Goal: Task Accomplishment & Management: Use online tool/utility

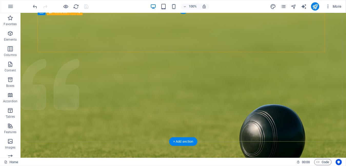
scroll to position [4, 0]
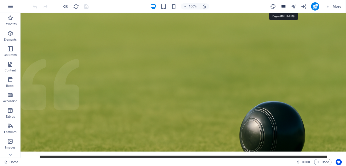
click at [284, 6] on icon "pages" at bounding box center [283, 7] width 6 height 6
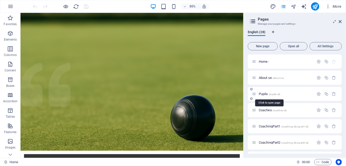
click at [266, 94] on span "Pupils /pupils-sb" at bounding box center [270, 94] width 22 height 4
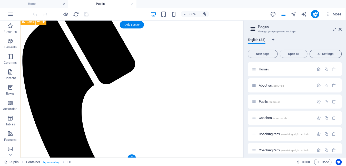
scroll to position [102, 0]
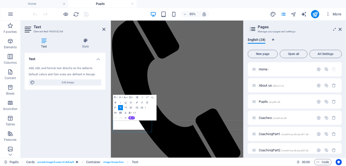
scroll to position [0, 0]
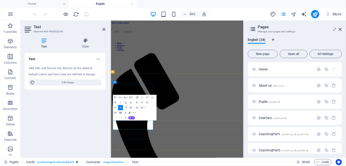
click at [340, 29] on icon at bounding box center [340, 29] width 3 height 4
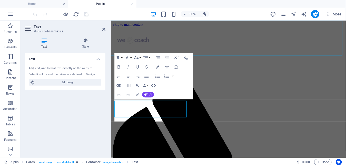
scroll to position [110, 0]
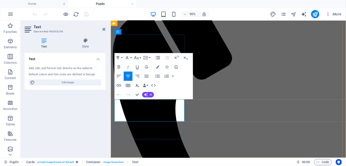
drag, startPoint x: 130, startPoint y: 111, endPoint x: 176, endPoint y: 128, distance: 48.4
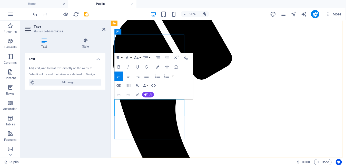
drag, startPoint x: 119, startPoint y: 111, endPoint x: 171, endPoint y: 121, distance: 53.3
drag, startPoint x: 172, startPoint y: 122, endPoint x: 119, endPoint y: 111, distance: 53.7
copy p "This section is intended for pupils on Part 1 of the Coaching Course. View the …"
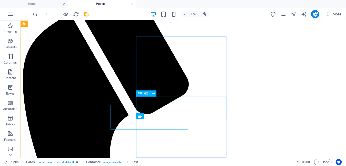
scroll to position [113, 0]
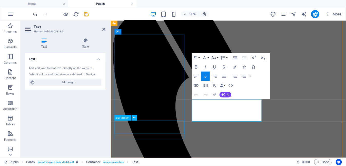
scroll to position [110, 0]
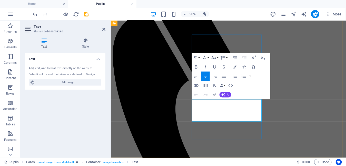
drag, startPoint x: 213, startPoint y: 110, endPoint x: 260, endPoint y: 127, distance: 50.2
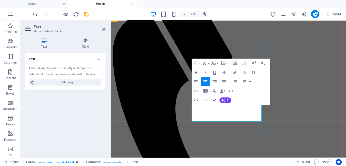
scroll to position [104, 0]
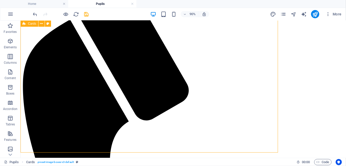
scroll to position [125, 0]
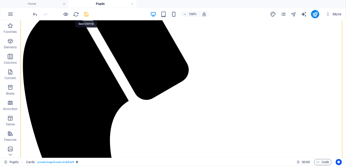
click at [85, 13] on icon "save" at bounding box center [87, 14] width 6 height 6
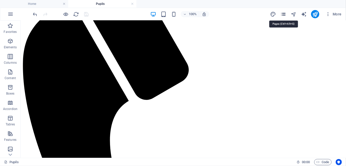
click at [286, 14] on icon "pages" at bounding box center [283, 14] width 6 height 6
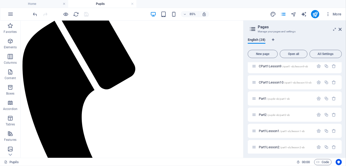
scroll to position [231, 0]
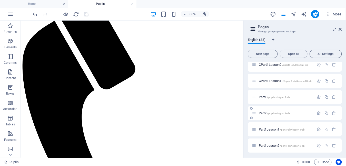
click at [272, 113] on span "/pupils-sb/part2-sb" at bounding box center [278, 113] width 23 height 3
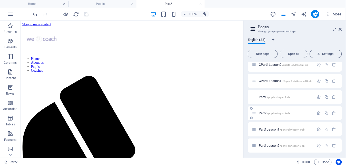
scroll to position [0, 0]
click at [107, 6] on h4 "Pupils" at bounding box center [102, 4] width 68 height 6
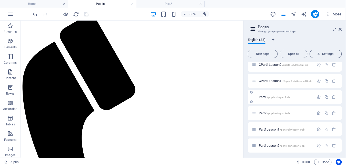
click at [281, 98] on span "/pupils-sb/part1-sb" at bounding box center [278, 97] width 23 height 3
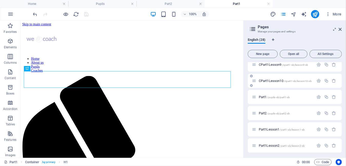
scroll to position [0, 0]
click at [170, 2] on h4 "Part2" at bounding box center [171, 4] width 68 height 6
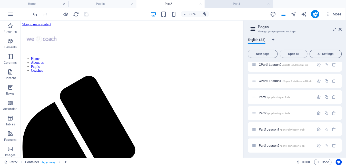
click at [231, 3] on h4 "Part1" at bounding box center [239, 4] width 68 height 6
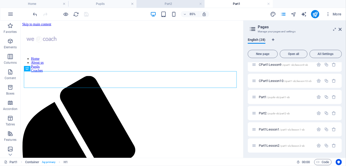
click at [172, 4] on h4 "Part2" at bounding box center [171, 4] width 68 height 6
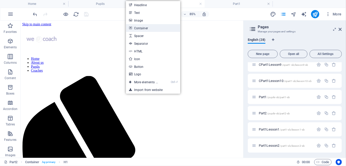
click at [147, 29] on link "Container" at bounding box center [153, 28] width 54 height 8
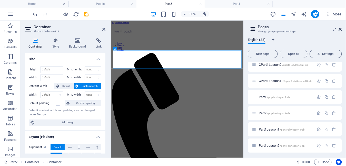
click at [342, 30] on icon at bounding box center [340, 29] width 3 height 4
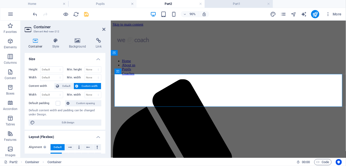
click at [223, 4] on h4 "Part1" at bounding box center [239, 4] width 68 height 6
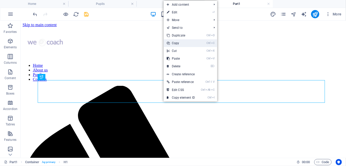
click at [179, 45] on link "Ctrl C Copy" at bounding box center [181, 43] width 34 height 8
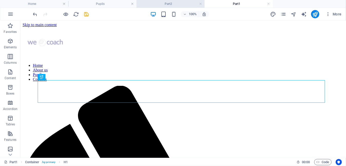
click at [174, 5] on h4 "Part2" at bounding box center [171, 4] width 68 height 6
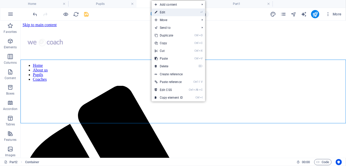
click at [167, 11] on link "⏎ Edit" at bounding box center [169, 12] width 34 height 8
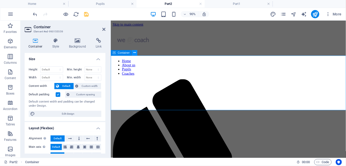
click at [135, 53] on icon at bounding box center [134, 53] width 3 height 5
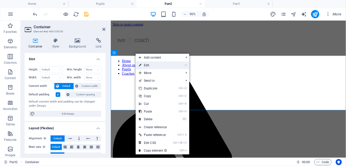
click at [149, 63] on link "⏎ Edit" at bounding box center [153, 65] width 34 height 8
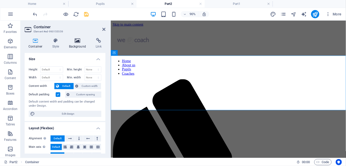
click at [77, 43] on icon at bounding box center [77, 40] width 25 height 5
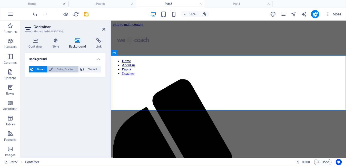
click at [69, 69] on span "Color / Gradient" at bounding box center [65, 69] width 23 height 6
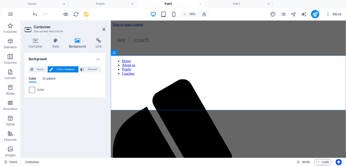
click at [33, 90] on span at bounding box center [32, 90] width 6 height 6
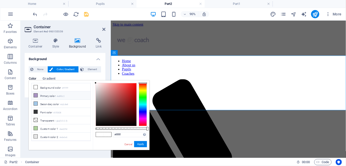
click at [41, 95] on li "Primary color #a893c2" at bounding box center [61, 95] width 59 height 8
type input "#a893c2"
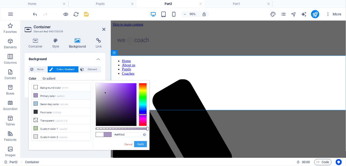
click at [141, 143] on button "Apply" at bounding box center [140, 144] width 13 height 6
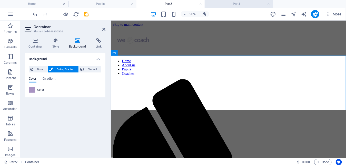
click at [227, 4] on h4 "Part1" at bounding box center [239, 4] width 68 height 6
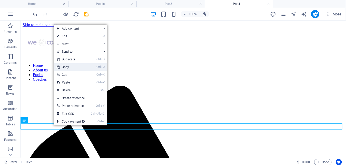
click at [71, 67] on link "Ctrl C Copy" at bounding box center [71, 67] width 34 height 8
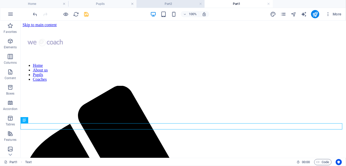
click at [167, 4] on h4 "Part2" at bounding box center [171, 4] width 68 height 6
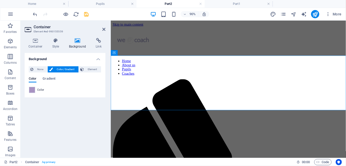
drag, startPoint x: 201, startPoint y: 124, endPoint x: 177, endPoint y: 116, distance: 25.2
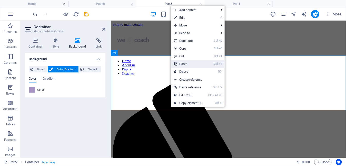
click at [186, 63] on link "Ctrl V Paste" at bounding box center [188, 64] width 34 height 8
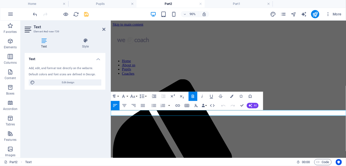
drag, startPoint x: 155, startPoint y: 130, endPoint x: 303, endPoint y: 107, distance: 149.9
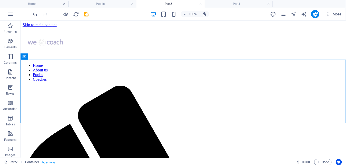
drag, startPoint x: 106, startPoint y: 134, endPoint x: 96, endPoint y: 131, distance: 10.3
click at [227, 4] on h4 "Part1" at bounding box center [239, 4] width 68 height 6
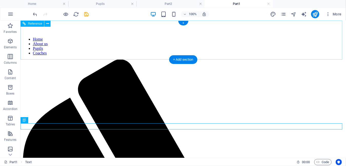
scroll to position [51, 0]
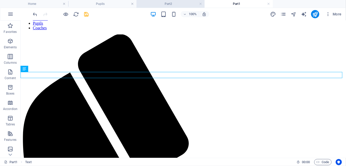
click at [176, 4] on h4 "Part2" at bounding box center [171, 4] width 68 height 6
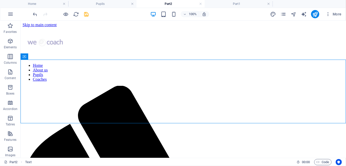
scroll to position [0, 0]
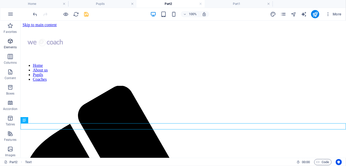
click at [12, 44] on icon "button" at bounding box center [10, 41] width 6 height 6
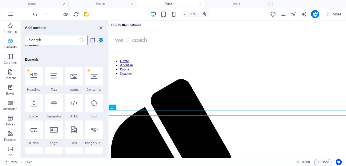
scroll to position [54, 0]
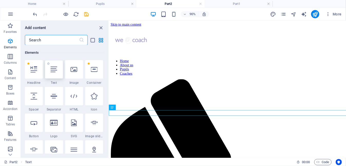
click at [54, 69] on icon at bounding box center [54, 69] width 7 height 7
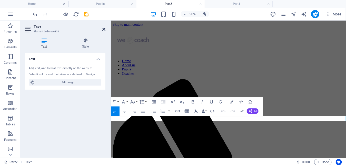
click at [104, 29] on icon at bounding box center [103, 29] width 3 height 4
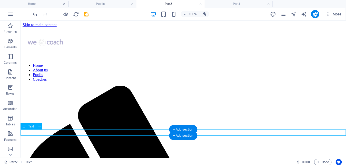
click at [38, 126] on icon at bounding box center [39, 125] width 3 height 5
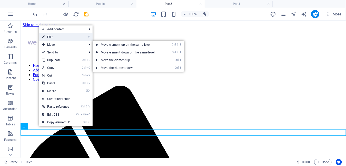
click at [53, 37] on link "⏎ Edit" at bounding box center [56, 37] width 34 height 8
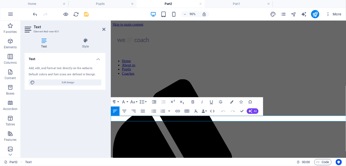
drag, startPoint x: 200, startPoint y: 131, endPoint x: 111, endPoint y: 134, distance: 88.6
click at [192, 103] on icon "button" at bounding box center [193, 102] width 6 height 6
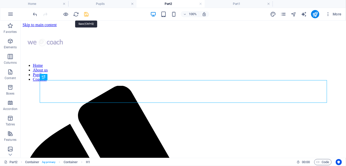
click at [85, 13] on icon "save" at bounding box center [87, 14] width 6 height 6
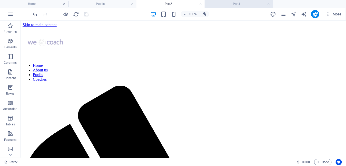
click at [271, 4] on h4 "Part1" at bounding box center [239, 4] width 68 height 6
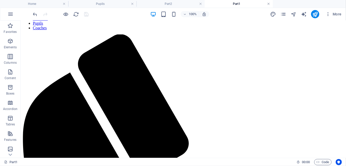
click at [268, 4] on link at bounding box center [268, 4] width 3 height 5
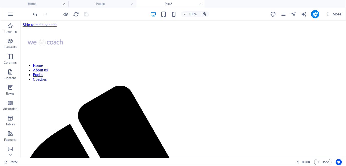
click at [202, 4] on link at bounding box center [200, 4] width 3 height 5
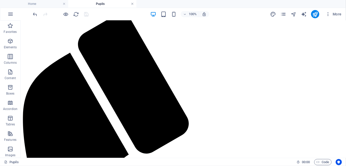
click at [132, 4] on link at bounding box center [132, 4] width 3 height 5
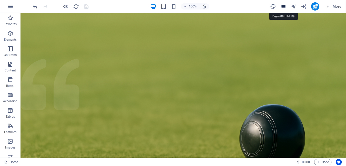
click at [285, 5] on icon "pages" at bounding box center [283, 7] width 6 height 6
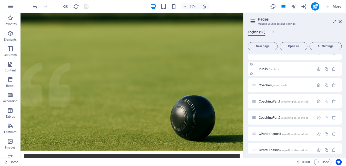
scroll to position [25, 0]
click at [274, 100] on span "CoachingPart1 /coaching-sb/cpart1-sb" at bounding box center [284, 101] width 50 height 4
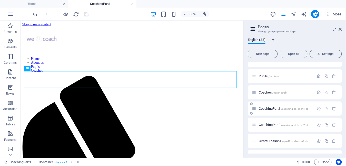
scroll to position [0, 0]
click at [273, 123] on span "CoachingPart2 /coaching-sb/cpart2-sb" at bounding box center [284, 125] width 50 height 4
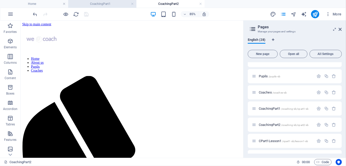
click at [111, 2] on h4 "CoachingPart1" at bounding box center [102, 4] width 68 height 6
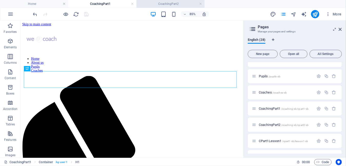
click at [170, 4] on h4 "CoachingPart2" at bounding box center [171, 4] width 68 height 6
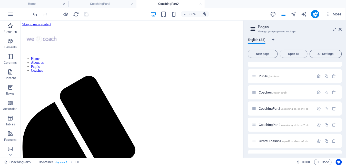
click at [8, 26] on icon "button" at bounding box center [10, 26] width 6 height 6
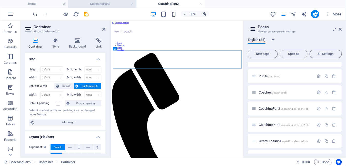
click at [107, 2] on h4 "CoachingPart1" at bounding box center [102, 4] width 68 height 6
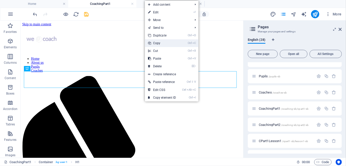
click at [158, 44] on link "Ctrl C Copy" at bounding box center [162, 43] width 34 height 8
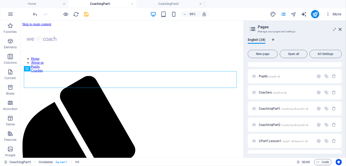
click at [123, 4] on h4 "CoachingPart1" at bounding box center [102, 4] width 68 height 6
click at [168, 4] on h4 "CoachingPart2" at bounding box center [171, 4] width 68 height 6
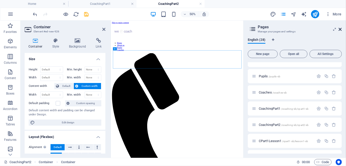
click at [340, 28] on icon at bounding box center [340, 29] width 3 height 4
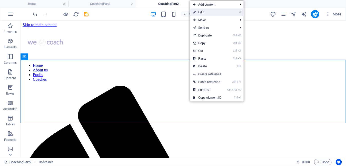
click at [202, 11] on link "⏎ Edit" at bounding box center [207, 12] width 34 height 8
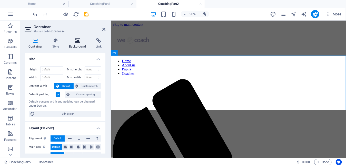
click at [80, 43] on h4 "Background" at bounding box center [78, 43] width 27 height 11
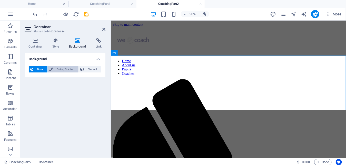
click at [60, 69] on span "Color / Gradient" at bounding box center [65, 69] width 23 height 6
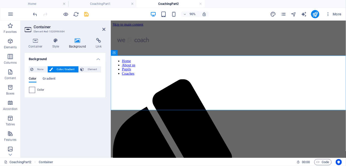
click at [32, 90] on span at bounding box center [32, 90] width 6 height 6
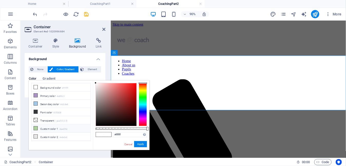
click at [35, 126] on icon at bounding box center [36, 128] width 4 height 4
type input "#aed29d"
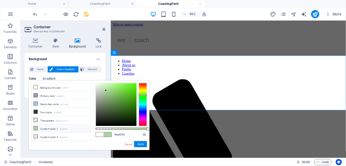
click at [145, 142] on button "Apply" at bounding box center [140, 144] width 13 height 6
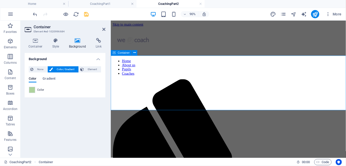
click at [112, 6] on h4 "CoachingPart1" at bounding box center [102, 4] width 68 height 6
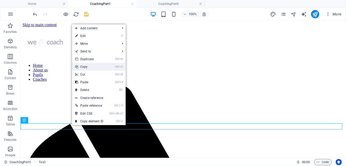
click at [84, 69] on link "Ctrl C Copy" at bounding box center [89, 67] width 34 height 8
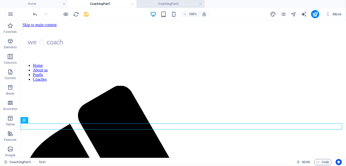
click at [177, 4] on h4 "CoachingPart2" at bounding box center [171, 4] width 68 height 6
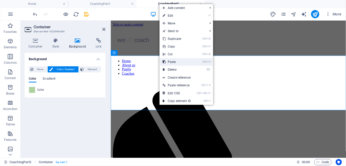
click at [176, 63] on link "Ctrl V Paste" at bounding box center [177, 62] width 34 height 8
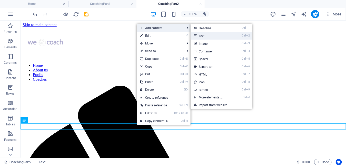
click at [203, 35] on link "Ctrl 2 Text" at bounding box center [212, 36] width 42 height 8
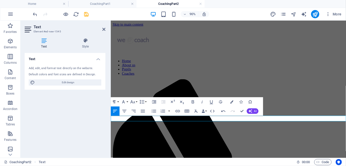
drag, startPoint x: 193, startPoint y: 130, endPoint x: 221, endPoint y: 142, distance: 30.6
click at [192, 102] on icon "button" at bounding box center [193, 101] width 3 height 3
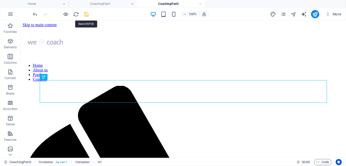
click at [85, 13] on icon "save" at bounding box center [87, 14] width 6 height 6
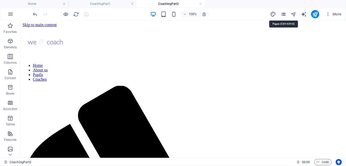
click at [285, 14] on icon "pages" at bounding box center [283, 14] width 6 height 6
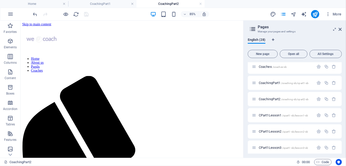
scroll to position [51, 0]
click at [274, 115] on span "CPart1Lesson1 /cpart1-sb/lesson1-sb" at bounding box center [284, 115] width 50 height 4
click at [158, 2] on h4 "CoachingPart2" at bounding box center [171, 4] width 68 height 6
click at [201, 4] on link at bounding box center [200, 4] width 3 height 5
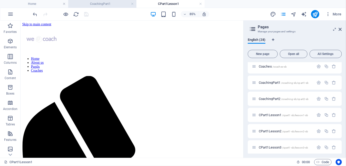
click at [118, 5] on h4 "CoachingPart1" at bounding box center [102, 4] width 68 height 6
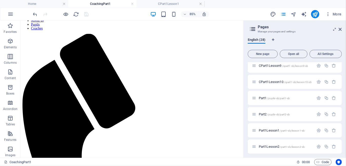
scroll to position [231, 0]
click at [277, 130] on span "Part1Lesson1 /part1-sb/lesson1-sb" at bounding box center [282, 129] width 46 height 4
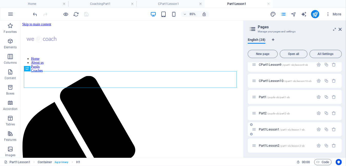
scroll to position [0, 0]
click at [177, 3] on h4 "CPart1Lesson1" at bounding box center [171, 4] width 68 height 6
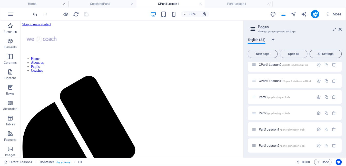
click at [11, 26] on icon "button" at bounding box center [10, 26] width 6 height 6
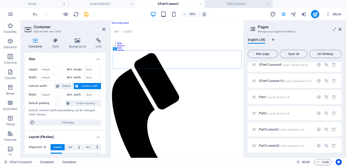
click at [242, 5] on h4 "Part1Lesson1" at bounding box center [239, 4] width 68 height 6
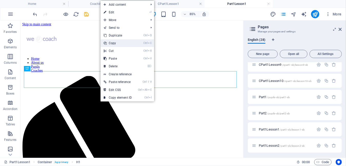
click at [119, 44] on link "Ctrl C Copy" at bounding box center [118, 43] width 34 height 8
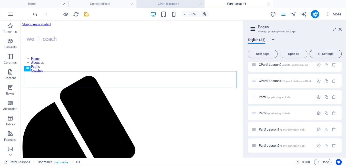
click at [178, 3] on h4 "CPart1Lesson1" at bounding box center [171, 4] width 68 height 6
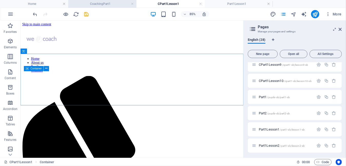
click at [120, 4] on h4 "CoachingPart1" at bounding box center [102, 4] width 68 height 6
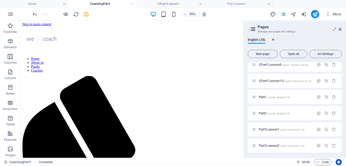
scroll to position [50, 0]
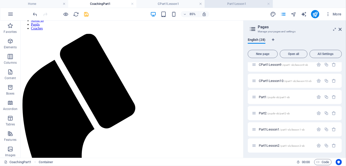
click at [224, 3] on h4 "Part1Lesson1" at bounding box center [239, 4] width 68 height 6
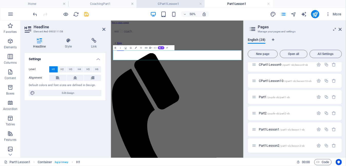
click at [180, 5] on h4 "CPart1Lesson1" at bounding box center [171, 4] width 68 height 6
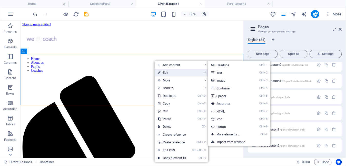
click at [168, 72] on link "⏎ Edit" at bounding box center [172, 73] width 34 height 8
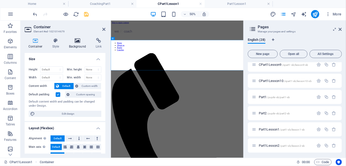
click at [77, 44] on h4 "Background" at bounding box center [78, 43] width 27 height 11
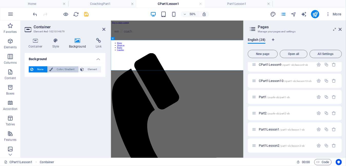
click at [58, 70] on span "Color / Gradient" at bounding box center [65, 69] width 23 height 6
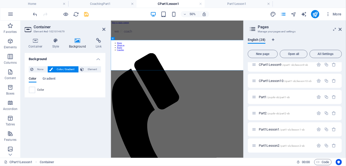
click at [39, 89] on span "Color" at bounding box center [40, 90] width 7 height 4
click at [33, 90] on span at bounding box center [32, 90] width 6 height 6
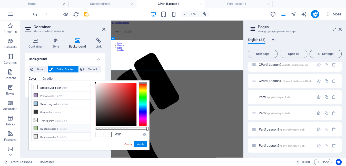
click at [36, 127] on icon at bounding box center [36, 128] width 4 height 4
type input "#aed29d"
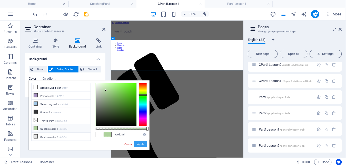
click at [140, 144] on button "Apply" at bounding box center [140, 144] width 13 height 6
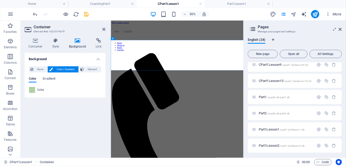
click at [342, 28] on icon at bounding box center [340, 29] width 3 height 4
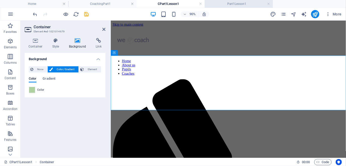
click at [226, 4] on h4 "Part1Lesson1" at bounding box center [239, 4] width 68 height 6
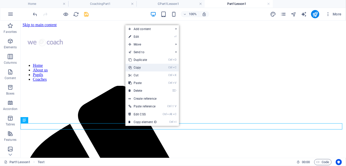
click at [140, 66] on link "Ctrl C Copy" at bounding box center [142, 68] width 34 height 8
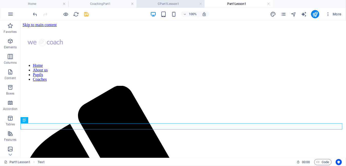
click at [189, 5] on h4 "CPart1Lesson1" at bounding box center [171, 4] width 68 height 6
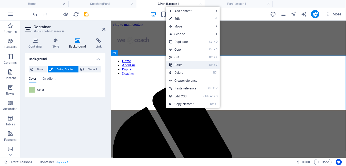
click at [184, 67] on link "Ctrl V Paste" at bounding box center [183, 65] width 34 height 8
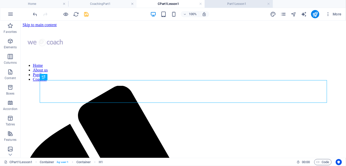
click at [221, 4] on h4 "Part1Lesson1" at bounding box center [239, 4] width 68 height 6
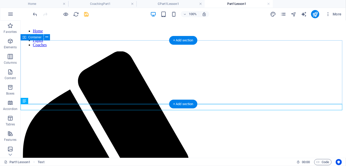
scroll to position [46, 0]
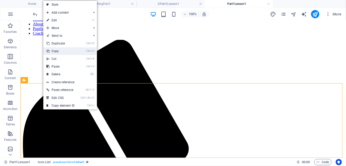
click at [59, 51] on link "Ctrl C Copy" at bounding box center [60, 51] width 34 height 8
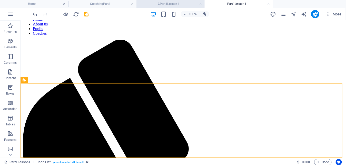
click at [186, 4] on h4 "CPart1Lesson1" at bounding box center [171, 4] width 68 height 6
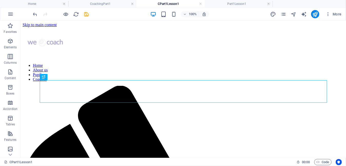
drag, startPoint x: 58, startPoint y: 140, endPoint x: 153, endPoint y: 139, distance: 94.9
click at [179, 130] on div "+ Add section" at bounding box center [183, 129] width 28 height 9
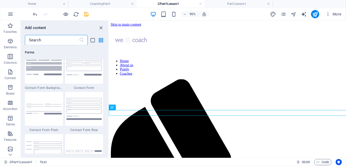
scroll to position [3771, 0]
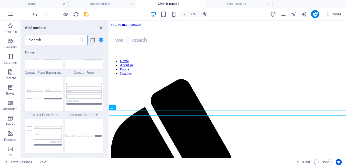
click at [102, 26] on icon "close panel" at bounding box center [101, 28] width 6 height 6
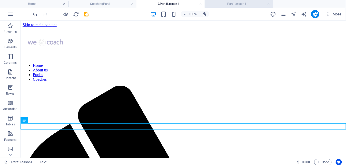
click at [223, 5] on h4 "Part1Lesson1" at bounding box center [239, 4] width 68 height 6
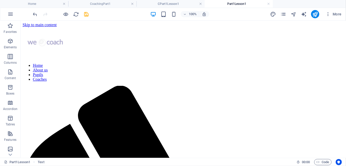
scroll to position [46, 0]
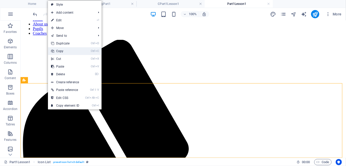
click at [63, 51] on link "Ctrl C Copy" at bounding box center [65, 51] width 34 height 8
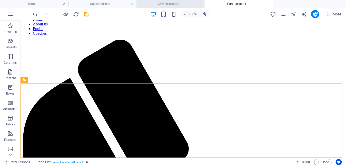
click at [165, 2] on h4 "CPart1Lesson1" at bounding box center [171, 4] width 68 height 6
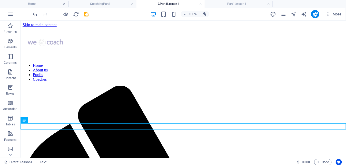
scroll to position [0, 0]
drag, startPoint x: 71, startPoint y: 132, endPoint x: 220, endPoint y: 120, distance: 149.5
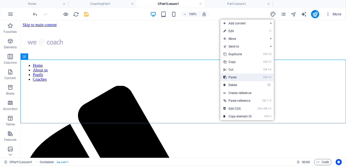
click at [238, 79] on link "Ctrl V Paste" at bounding box center [237, 77] width 34 height 8
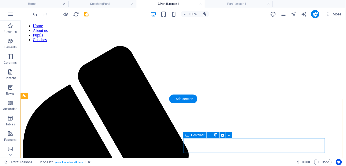
scroll to position [46, 0]
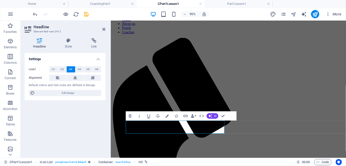
scroll to position [28, 0]
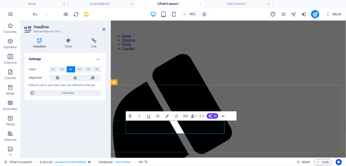
drag, startPoint x: 160, startPoint y: 139, endPoint x: 129, endPoint y: 139, distance: 31.0
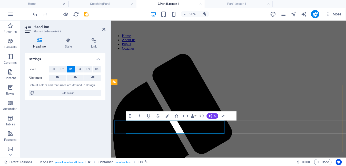
drag, startPoint x: 148, startPoint y: 139, endPoint x: 130, endPoint y: 138, distance: 18.2
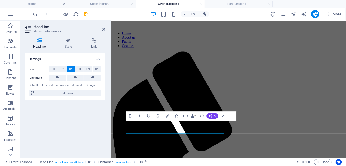
scroll to position [28, 0]
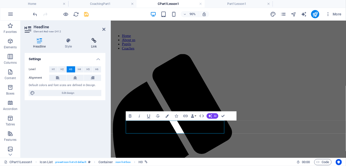
click at [94, 40] on icon at bounding box center [94, 40] width 23 height 5
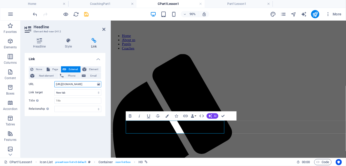
scroll to position [0, 56]
drag, startPoint x: 56, startPoint y: 83, endPoint x: 102, endPoint y: 83, distance: 45.9
click at [102, 83] on div "None Page External Element Next element Phone Email Page Home About us Pupils C…" at bounding box center [65, 89] width 81 height 54
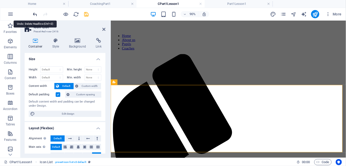
click at [36, 14] on icon "undo" at bounding box center [35, 14] width 6 height 6
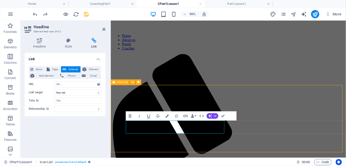
scroll to position [31, 0]
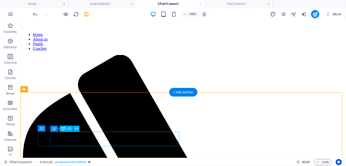
drag, startPoint x: 64, startPoint y: 153, endPoint x: 150, endPoint y: 140, distance: 87.0
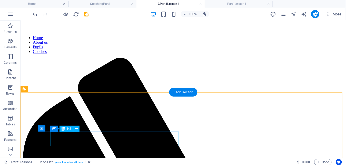
scroll to position [31, 0]
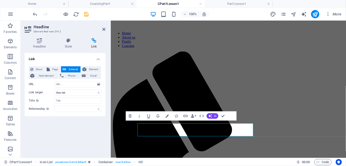
scroll to position [28, 0]
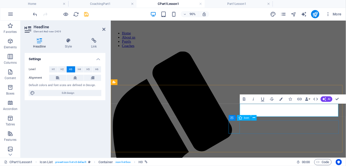
scroll to position [28, 0]
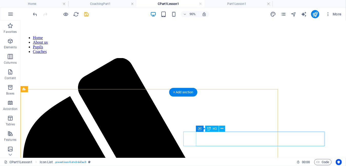
scroll to position [31, 0]
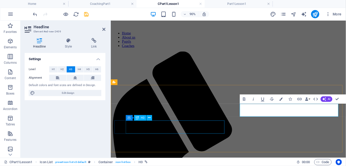
scroll to position [28, 0]
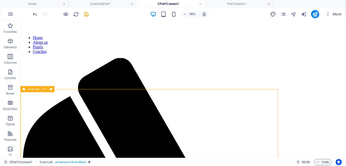
scroll to position [31, 0]
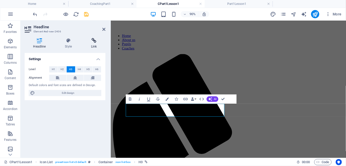
click at [94, 43] on h4 "Link" at bounding box center [94, 43] width 23 height 11
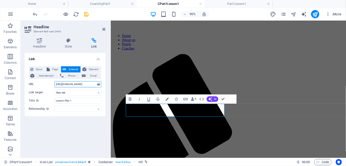
click at [76, 83] on input "[URL][DOMAIN_NAME]" at bounding box center [77, 84] width 47 height 6
click at [81, 84] on input "[URL][DOMAIN_NAME]" at bounding box center [77, 84] width 47 height 6
type input "[URL][DOMAIN_NAME]"
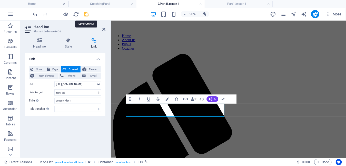
scroll to position [0, 0]
click at [86, 13] on icon "save" at bounding box center [87, 14] width 6 height 6
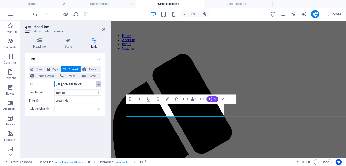
scroll to position [0, 70]
drag, startPoint x: 55, startPoint y: 84, endPoint x: 98, endPoint y: 82, distance: 42.4
click at [98, 82] on div "URL [URL][DOMAIN_NAME]" at bounding box center [65, 84] width 73 height 6
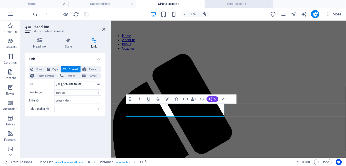
scroll to position [0, 0]
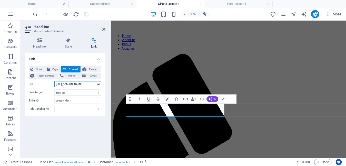
click at [66, 84] on input "[URL][DOMAIN_NAME]" at bounding box center [77, 84] width 47 height 6
drag, startPoint x: 64, startPoint y: 84, endPoint x: 89, endPoint y: 84, distance: 24.4
click at [89, 84] on input "[URL][DOMAIN_NAME]" at bounding box center [77, 84] width 47 height 6
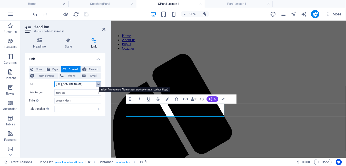
drag, startPoint x: 64, startPoint y: 84, endPoint x: 97, endPoint y: 83, distance: 33.6
click at [97, 83] on div "URL [URL][DOMAIN_NAME]" at bounding box center [65, 84] width 73 height 6
paste input "[URL][DOMAIN_NAME]"
type input "https://[URL][DOMAIN_NAME]"
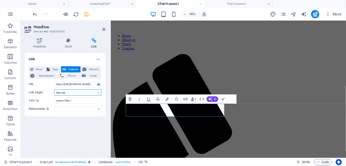
scroll to position [0, 0]
click at [83, 91] on select "New tab Same tab Overlay" at bounding box center [77, 92] width 47 height 6
click at [85, 12] on icon "save" at bounding box center [87, 14] width 6 height 6
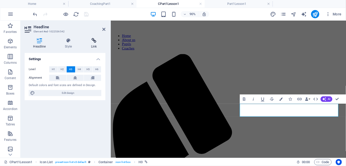
click at [93, 42] on icon at bounding box center [94, 40] width 23 height 5
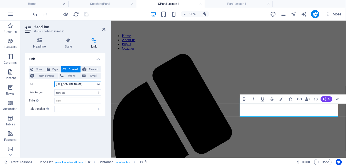
drag, startPoint x: 64, startPoint y: 84, endPoint x: 82, endPoint y: 84, distance: 18.2
click at [82, 84] on input "[URL][DOMAIN_NAME]" at bounding box center [77, 84] width 47 height 6
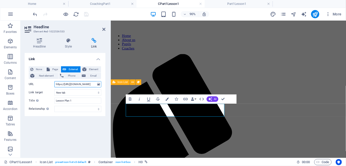
click at [64, 84] on input "https://[URL][DOMAIN_NAME]" at bounding box center [77, 84] width 47 height 6
type input "[URL][DOMAIN_NAME]"
click at [85, 13] on icon "save" at bounding box center [87, 14] width 6 height 6
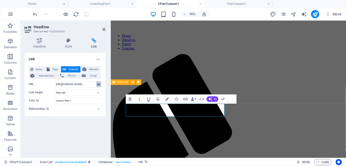
scroll to position [0, 91]
drag, startPoint x: 56, startPoint y: 84, endPoint x: 100, endPoint y: 83, distance: 44.4
click at [100, 83] on div "URL [URL][DOMAIN_NAME]" at bounding box center [65, 84] width 73 height 6
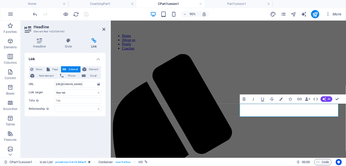
click at [93, 43] on icon at bounding box center [94, 40] width 23 height 5
drag, startPoint x: 55, startPoint y: 83, endPoint x: 102, endPoint y: 85, distance: 46.8
click at [102, 85] on div "None Page External Element Next element Phone Email Page Home About us Pupils C…" at bounding box center [65, 89] width 81 height 54
paste input "coaches-resources/general/coaching-part1/lesson1/SundayCoachingWk1Cv25"
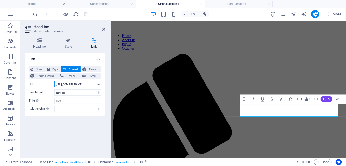
scroll to position [0, 91]
drag, startPoint x: 91, startPoint y: 84, endPoint x: 61, endPoint y: 84, distance: 29.8
click at [61, 84] on input "[URL][DOMAIN_NAME]" at bounding box center [77, 84] width 47 height 6
type input "[URL][DOMAIN_NAME] Notes Wk1.pdf"
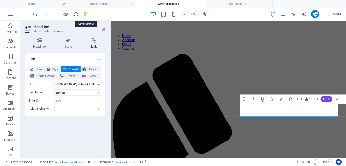
scroll to position [0, 0]
click at [87, 14] on icon "save" at bounding box center [87, 14] width 6 height 6
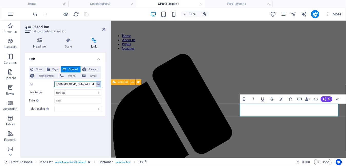
scroll to position [0, 84]
drag, startPoint x: 56, startPoint y: 84, endPoint x: 97, endPoint y: 82, distance: 41.6
click at [97, 82] on div "URL [URL][DOMAIN_NAME] Notes Wk1.pdf" at bounding box center [65, 84] width 73 height 6
click at [55, 146] on div "Link None Page External Element Next element Phone Email Page Home About us Pup…" at bounding box center [65, 103] width 81 height 101
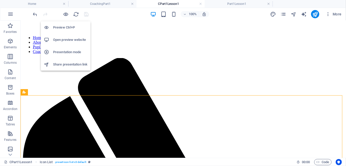
click at [69, 41] on h6 "Open preview website" at bounding box center [70, 40] width 34 height 6
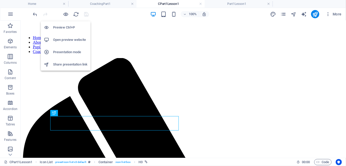
click at [66, 39] on h6 "Open preview website" at bounding box center [70, 40] width 34 height 6
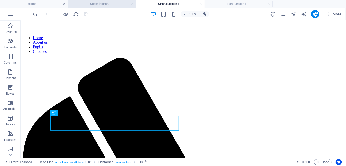
click at [106, 4] on h4 "CoachingPart1" at bounding box center [102, 4] width 68 height 6
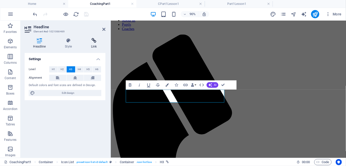
click at [96, 41] on icon at bounding box center [94, 40] width 23 height 5
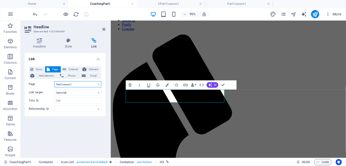
click at [98, 84] on select "Home About us Pupils Coaches CoachingPart1 CoachingPart2 CPart1Lesson1 CPart1Le…" at bounding box center [77, 84] width 47 height 6
select select "6"
click at [54, 81] on select "Home About us Pupils Coaches CoachingPart1 CoachingPart2 CPart1Lesson1 CPart1Le…" at bounding box center [77, 84] width 47 height 6
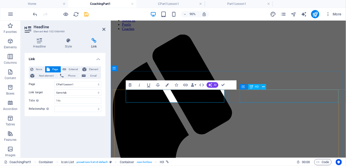
select select "19"
select select
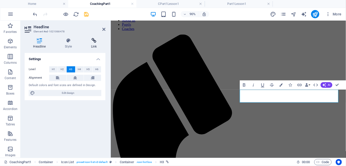
click at [93, 42] on icon at bounding box center [94, 40] width 23 height 5
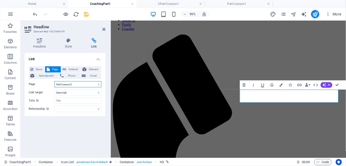
click at [87, 84] on select "Home About us Pupils Coaches CoachingPart1 CoachingPart2 CPart1Lesson1 CPart1Le…" at bounding box center [77, 84] width 47 height 6
select select "7"
click at [54, 81] on select "Home About us Pupils Coaches CoachingPart1 CoachingPart2 CPart1Lesson1 CPart1Le…" at bounding box center [77, 84] width 47 height 6
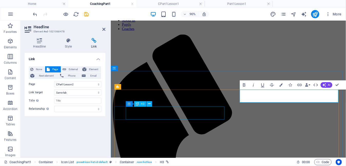
select select
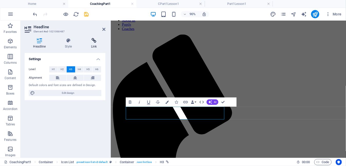
click at [93, 40] on icon at bounding box center [94, 40] width 23 height 5
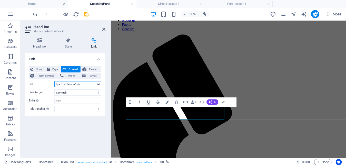
click at [92, 86] on input "/part1-sb/lesson3-sb" at bounding box center [77, 84] width 47 height 6
click at [94, 42] on icon at bounding box center [94, 40] width 23 height 5
click at [68, 84] on input "/part1-sb/lesson3-sb" at bounding box center [77, 84] width 47 height 6
click at [90, 85] on input "/part1-sb/lesson3-sb" at bounding box center [77, 84] width 47 height 6
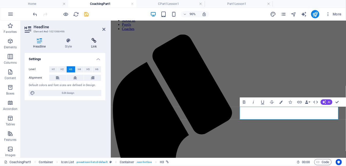
click at [94, 42] on icon at bounding box center [94, 40] width 23 height 5
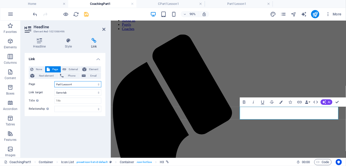
click at [99, 85] on select "Home About us Pupils Coaches CoachingPart1 CoachingPart2 CPart1Lesson1 CPart1Le…" at bounding box center [77, 84] width 47 height 6
select select "9"
click at [54, 81] on select "Home About us Pupils Coaches CoachingPart1 CoachingPart2 CPart1Lesson1 CPart1Le…" at bounding box center [77, 84] width 47 height 6
click at [79, 82] on select "Home About us Pupils Coaches CoachingPart1 CoachingPart2 CPart1Lesson1 CPart1Le…" at bounding box center [77, 84] width 47 height 6
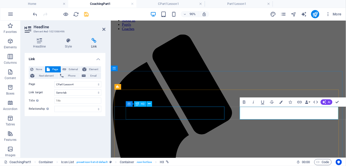
select select
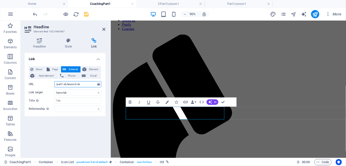
click at [83, 84] on input "/part1-sb/lesson3-sb" at bounding box center [77, 84] width 47 height 6
click at [91, 41] on icon at bounding box center [94, 40] width 23 height 5
click at [57, 68] on span "Page" at bounding box center [55, 69] width 8 height 6
click at [98, 82] on select "Home About us Pupils Coaches CoachingPart1 CoachingPart2 CPart1Lesson1 CPart1Le…" at bounding box center [77, 84] width 47 height 6
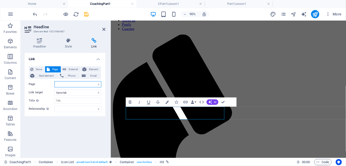
select select "8"
click at [54, 81] on select "Home About us Pupils Coaches CoachingPart1 CoachingPart2 CPart1Lesson1 CPart1Le…" at bounding box center [77, 84] width 47 height 6
click at [86, 12] on icon "save" at bounding box center [87, 14] width 6 height 6
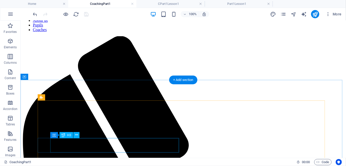
select select "22"
select select
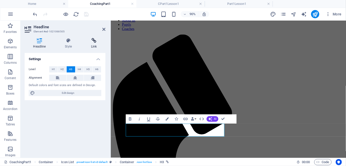
click at [95, 42] on icon at bounding box center [94, 40] width 23 height 5
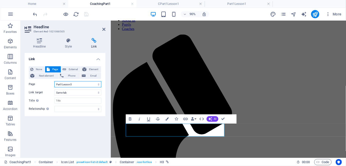
click at [97, 84] on select "Home About us Pupils Coaches CoachingPart1 CoachingPart2 CPart1Lesson1 CPart1Le…" at bounding box center [77, 84] width 47 height 6
select select "10"
click at [54, 81] on select "Home About us Pupils Coaches CoachingPart1 CoachingPart2 CPart1Lesson1 CPart1Le…" at bounding box center [77, 84] width 47 height 6
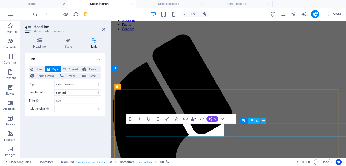
select select "23"
select select
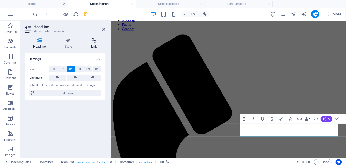
click at [94, 42] on icon at bounding box center [94, 40] width 23 height 5
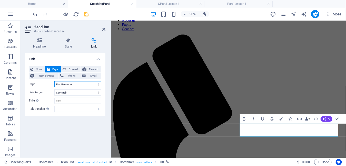
click at [99, 83] on select "Home About us Pupils Coaches CoachingPart1 CoachingPart2 CPart1Lesson1 CPart1Le…" at bounding box center [77, 84] width 47 height 6
select select "11"
click at [54, 81] on select "Home About us Pupils Coaches CoachingPart1 CoachingPart2 CPart1Lesson1 CPart1Le…" at bounding box center [77, 84] width 47 height 6
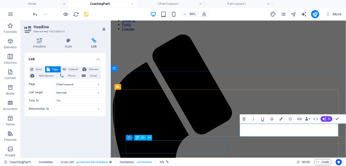
select select "24"
select select
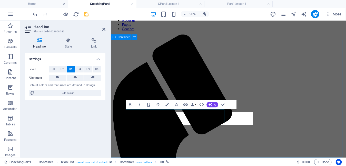
scroll to position [84, 0]
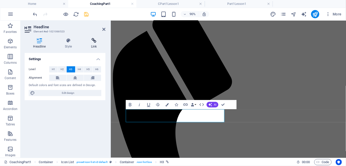
click at [93, 42] on icon at bounding box center [94, 40] width 23 height 5
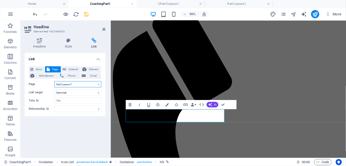
click at [99, 85] on select "Home About us Pupils Coaches CoachingPart1 CoachingPart2 CPart1Lesson1 CPart1Le…" at bounding box center [77, 84] width 47 height 6
select select "12"
click at [54, 81] on select "Home About us Pupils Coaches CoachingPart1 CoachingPart2 CPart1Lesson1 CPart1Le…" at bounding box center [77, 84] width 47 height 6
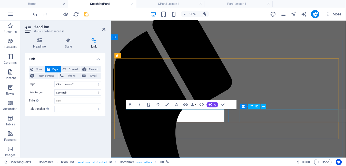
select select "25"
select select
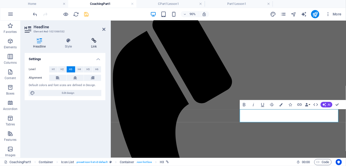
click at [95, 43] on h4 "Link" at bounding box center [94, 43] width 23 height 11
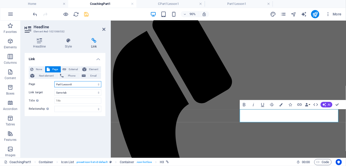
click at [99, 83] on select "Home About us Pupils Coaches CoachingPart1 CoachingPart2 CPart1Lesson1 CPart1Le…" at bounding box center [77, 84] width 47 height 6
select select "13"
click at [54, 81] on select "Home About us Pupils Coaches CoachingPart1 CoachingPart2 CPart1Lesson1 CPart1Le…" at bounding box center [77, 84] width 47 height 6
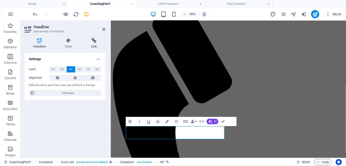
click at [92, 41] on icon at bounding box center [94, 40] width 23 height 5
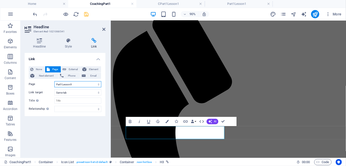
click at [99, 84] on select "Home About us Pupils Coaches CoachingPart1 CoachingPart2 CPart1Lesson1 CPart1Le…" at bounding box center [77, 84] width 47 height 6
select select "14"
click at [54, 81] on select "Home About us Pupils Coaches CoachingPart1 CoachingPart2 CPart1Lesson1 CPart1Le…" at bounding box center [77, 84] width 47 height 6
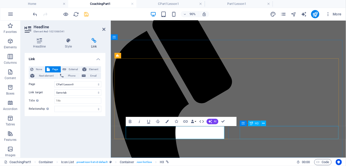
select select "27"
select select
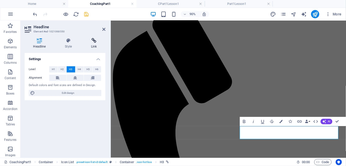
click at [94, 42] on icon at bounding box center [94, 40] width 23 height 5
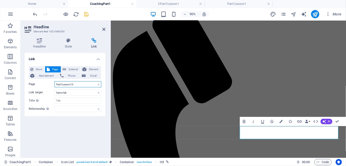
click at [99, 84] on select "Home About us Pupils Coaches CoachingPart1 CoachingPart2 CPart1Lesson1 CPart1Le…" at bounding box center [77, 84] width 47 height 6
select select "15"
click at [54, 81] on select "Home About us Pupils Coaches CoachingPart1 CoachingPart2 CPart1Lesson1 CPart1Le…" at bounding box center [77, 84] width 47 height 6
click at [85, 130] on div "Link None Page External Element Next element Phone Email Page Home About us Pup…" at bounding box center [65, 103] width 81 height 101
click at [86, 12] on icon "save" at bounding box center [87, 14] width 6 height 6
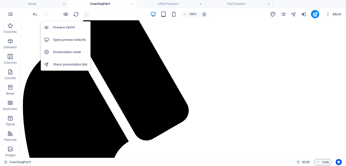
click at [73, 41] on h6 "Open preview website" at bounding box center [70, 40] width 34 height 6
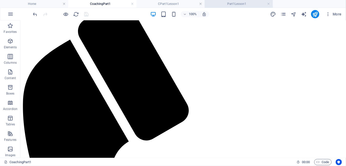
click at [257, 3] on h4 "Part1Lesson1" at bounding box center [239, 4] width 68 height 6
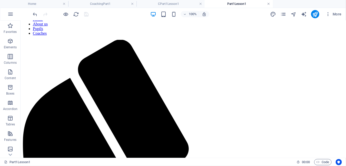
click at [269, 4] on link at bounding box center [268, 4] width 3 height 5
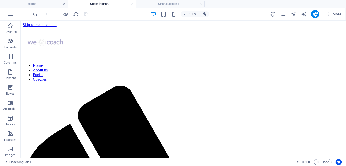
scroll to position [84, 0]
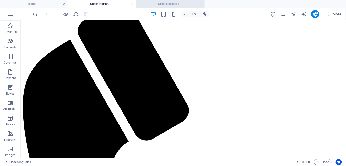
click at [171, 3] on h4 "CPart1Lesson1" at bounding box center [171, 4] width 68 height 6
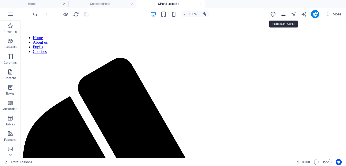
click at [283, 13] on icon "pages" at bounding box center [283, 14] width 6 height 6
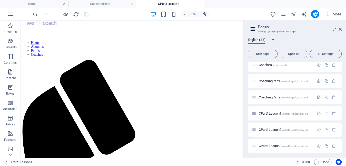
scroll to position [77, 0]
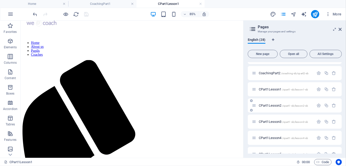
click at [275, 105] on span "CPart1Lesson2 /cpart1-sb/lesson2-sb" at bounding box center [284, 105] width 50 height 4
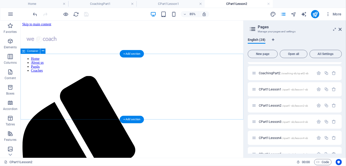
scroll to position [0, 0]
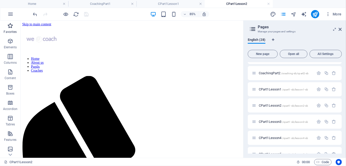
click at [10, 28] on icon "button" at bounding box center [10, 26] width 6 height 6
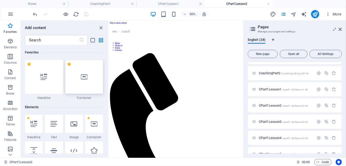
click at [82, 76] on icon at bounding box center [84, 76] width 7 height 7
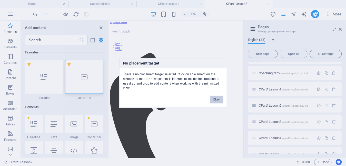
drag, startPoint x: 166, startPoint y: 151, endPoint x: 211, endPoint y: 98, distance: 69.9
click at [211, 98] on button "Okay" at bounding box center [216, 100] width 13 height 8
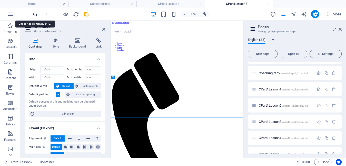
click at [35, 14] on icon "undo" at bounding box center [35, 14] width 6 height 6
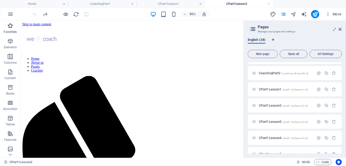
click at [9, 27] on icon "button" at bounding box center [10, 26] width 6 height 6
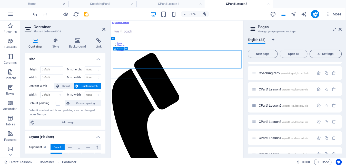
click at [162, 3] on h4 "CPart1Lesson1" at bounding box center [171, 4] width 68 height 6
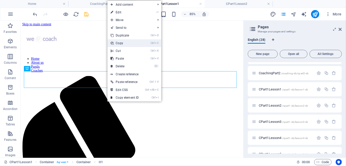
click at [124, 44] on link "Ctrl C Copy" at bounding box center [125, 43] width 34 height 8
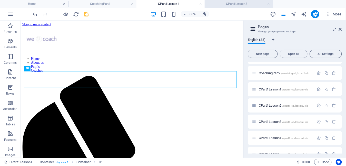
click at [226, 3] on h4 "CPart1Lesson2" at bounding box center [239, 4] width 68 height 6
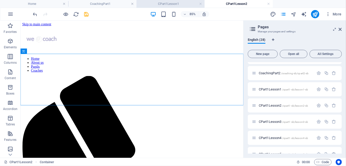
click at [166, 4] on h4 "CPart1Lesson1" at bounding box center [171, 4] width 68 height 6
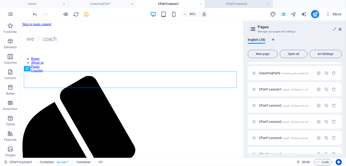
click at [231, 3] on h4 "CPart1Lesson2" at bounding box center [239, 4] width 68 height 6
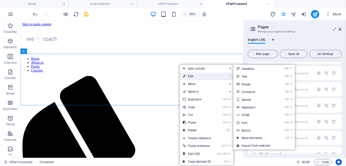
click at [190, 76] on link "⏎ Edit" at bounding box center [197, 76] width 34 height 8
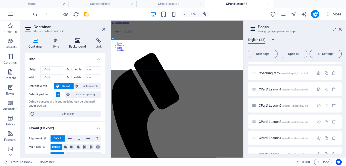
click at [74, 43] on h4 "Background" at bounding box center [78, 43] width 27 height 11
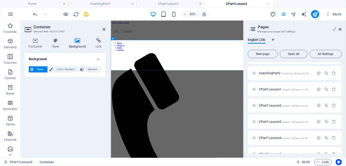
drag, startPoint x: 54, startPoint y: 70, endPoint x: 51, endPoint y: 74, distance: 6.0
click at [54, 70] on span "Color / Gradient" at bounding box center [65, 69] width 23 height 6
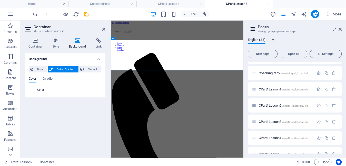
click at [33, 89] on span at bounding box center [32, 90] width 6 height 6
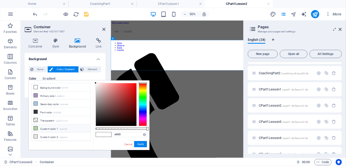
click at [35, 126] on icon at bounding box center [36, 128] width 4 height 4
type input "#aed29d"
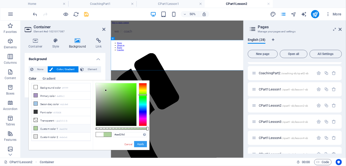
click at [143, 144] on button "Apply" at bounding box center [140, 144] width 13 height 6
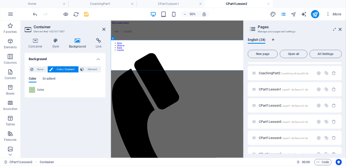
click at [103, 28] on icon at bounding box center [103, 29] width 3 height 4
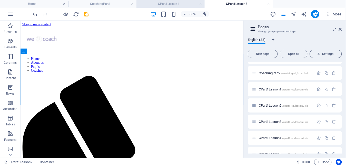
click at [170, 5] on h4 "CPart1Lesson1" at bounding box center [171, 4] width 68 height 6
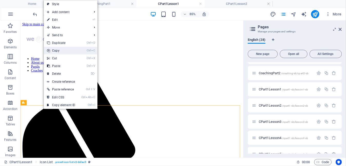
click at [60, 52] on link "Ctrl C Copy" at bounding box center [61, 51] width 34 height 8
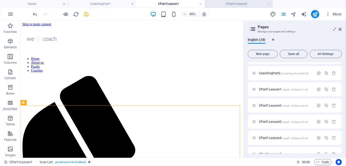
click at [221, 3] on h4 "CPart1Lesson2" at bounding box center [239, 4] width 68 height 6
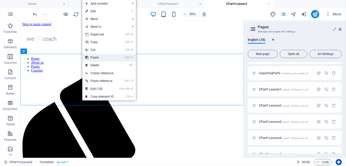
click at [101, 57] on link "Ctrl V Paste" at bounding box center [99, 58] width 34 height 8
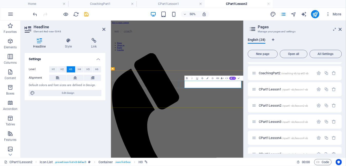
click at [105, 28] on icon at bounding box center [103, 29] width 3 height 4
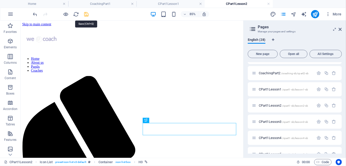
click at [85, 13] on icon "save" at bounding box center [87, 14] width 6 height 6
